Goal: Information Seeking & Learning: Learn about a topic

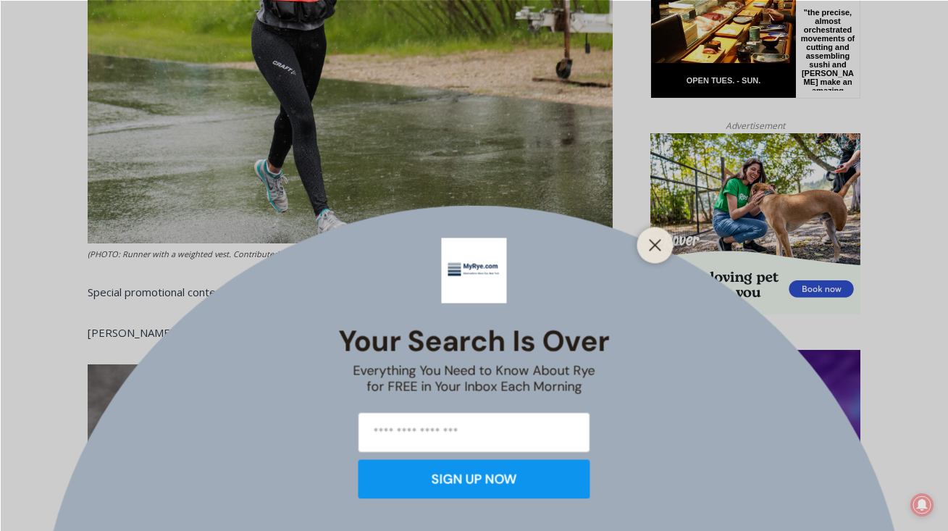
scroll to position [844, 0]
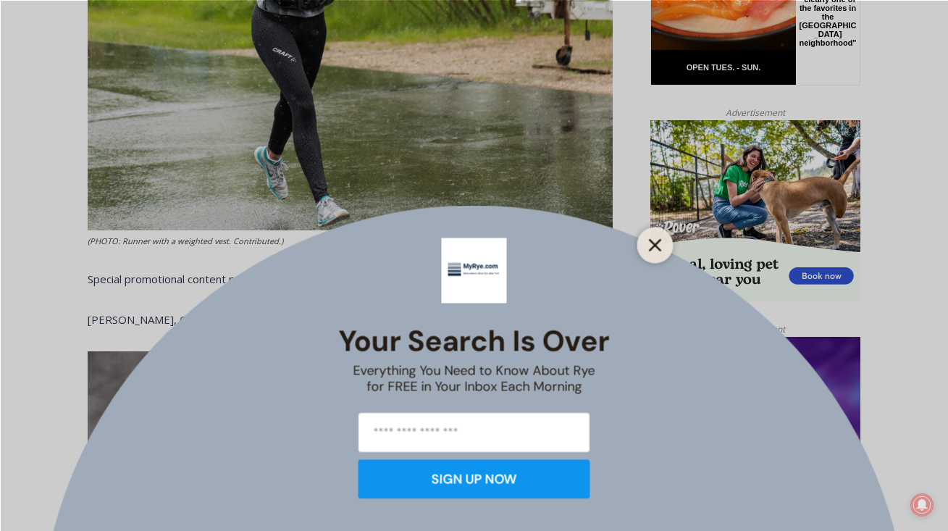
click at [657, 248] on line "Close" at bounding box center [655, 245] width 10 height 10
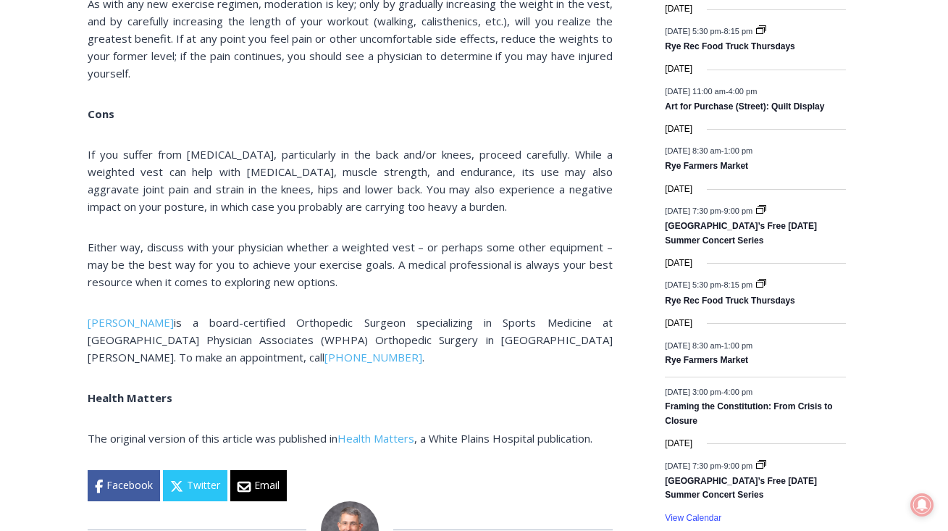
scroll to position [2011, 0]
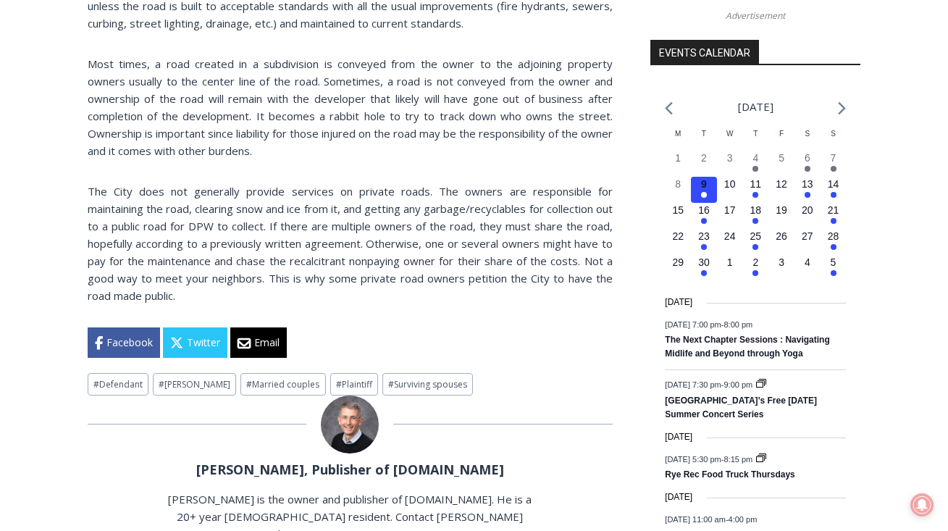
scroll to position [1580, 0]
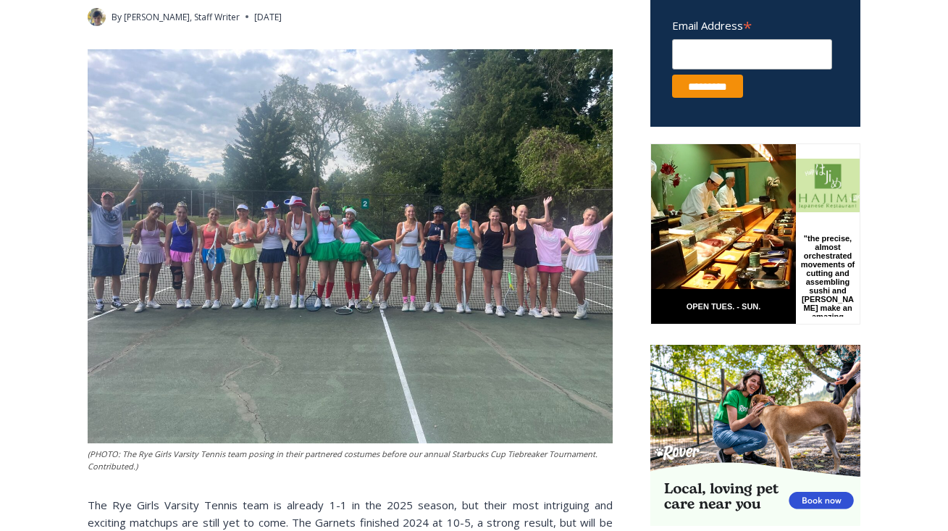
scroll to position [601, 0]
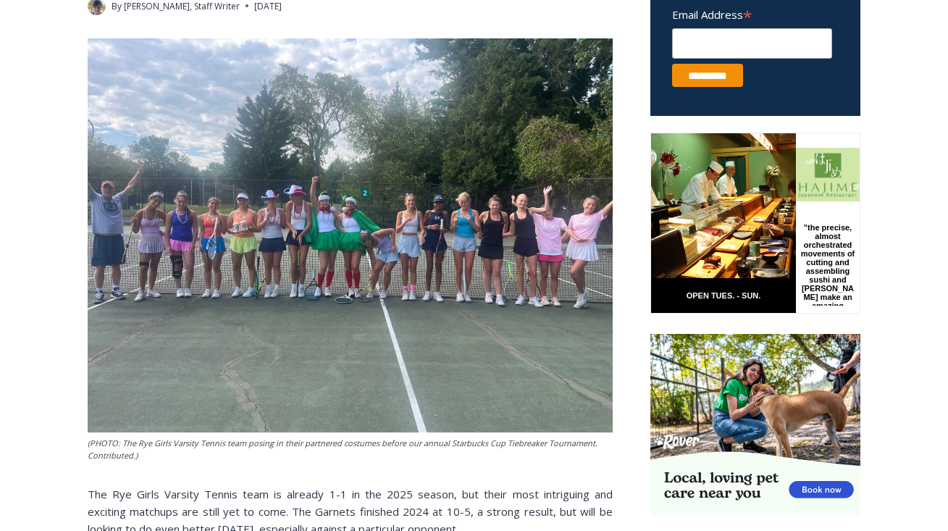
click at [543, 393] on img at bounding box center [350, 235] width 525 height 394
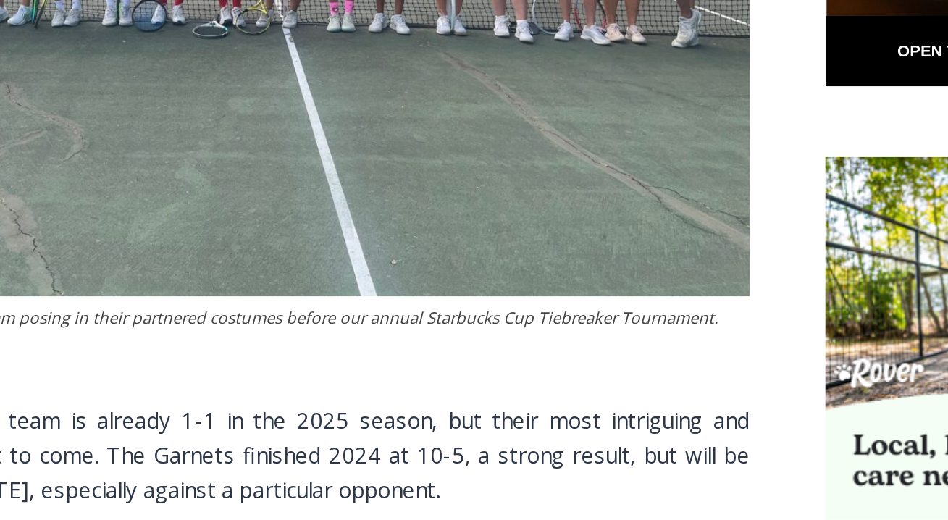
scroll to position [627, 0]
